Goal: Information Seeking & Learning: Find specific fact

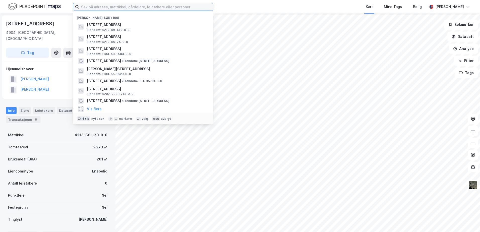
click at [102, 7] on input at bounding box center [146, 7] width 134 height 8
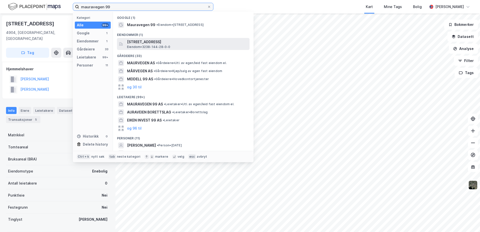
type input "mauravegen 99"
click at [139, 44] on span "[STREET_ADDRESS]" at bounding box center [187, 42] width 121 height 6
